Goal: Navigation & Orientation: Find specific page/section

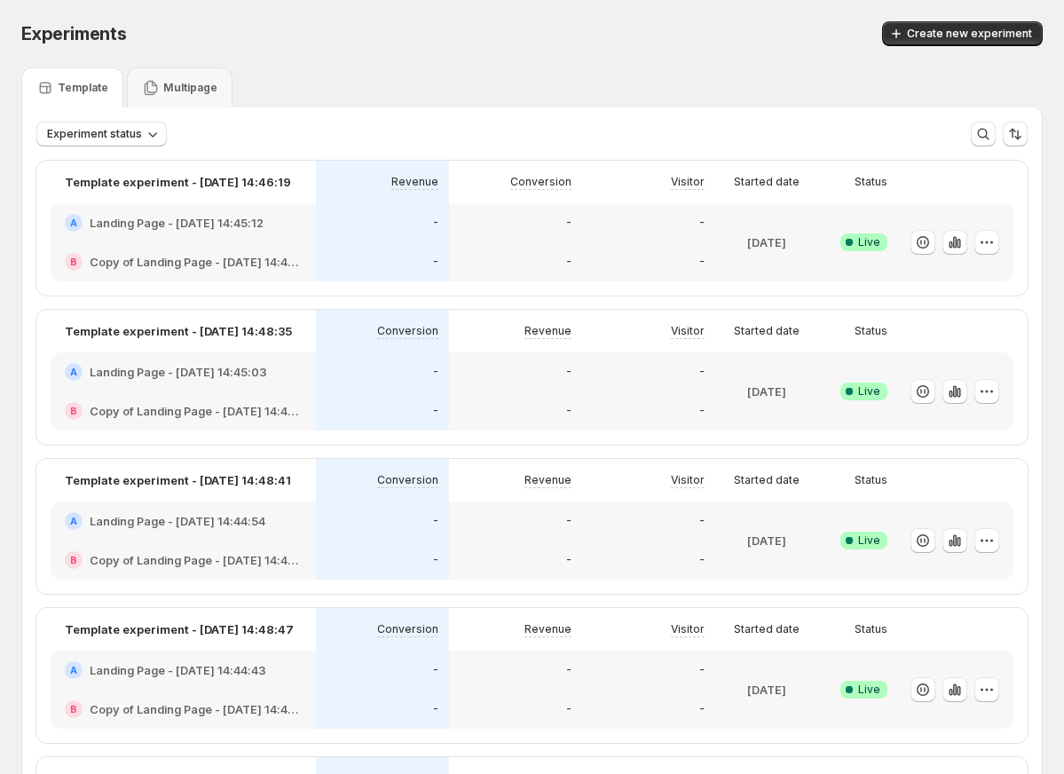
click at [374, 238] on div "-" at bounding box center [382, 222] width 133 height 39
